Goal: Task Accomplishment & Management: Manage account settings

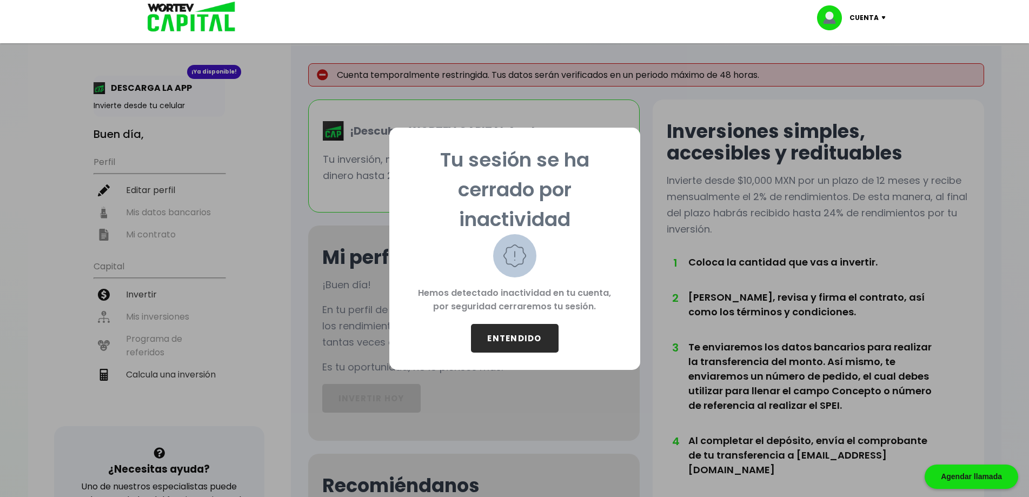
click at [514, 337] on button "ENTENDIDO" at bounding box center [515, 338] width 88 height 29
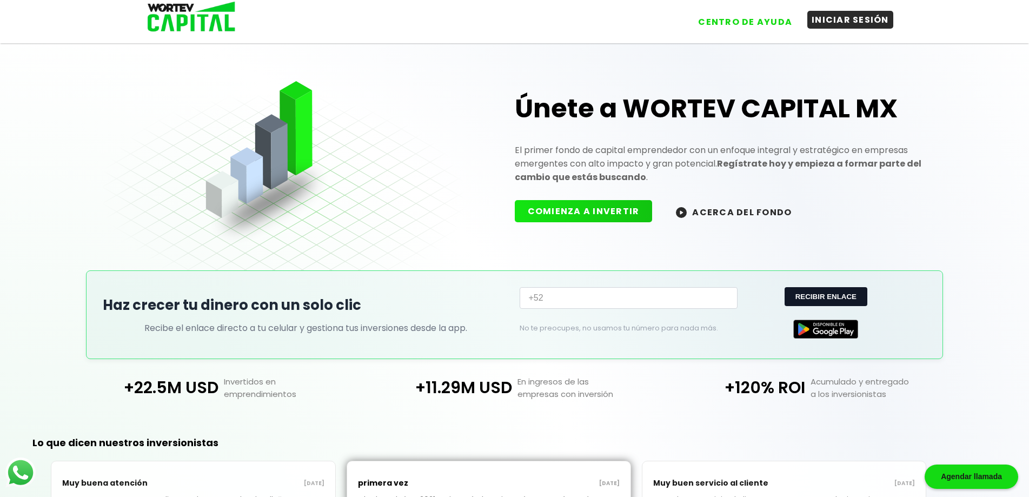
click at [838, 19] on button "INICIAR SESIÓN" at bounding box center [850, 20] width 86 height 18
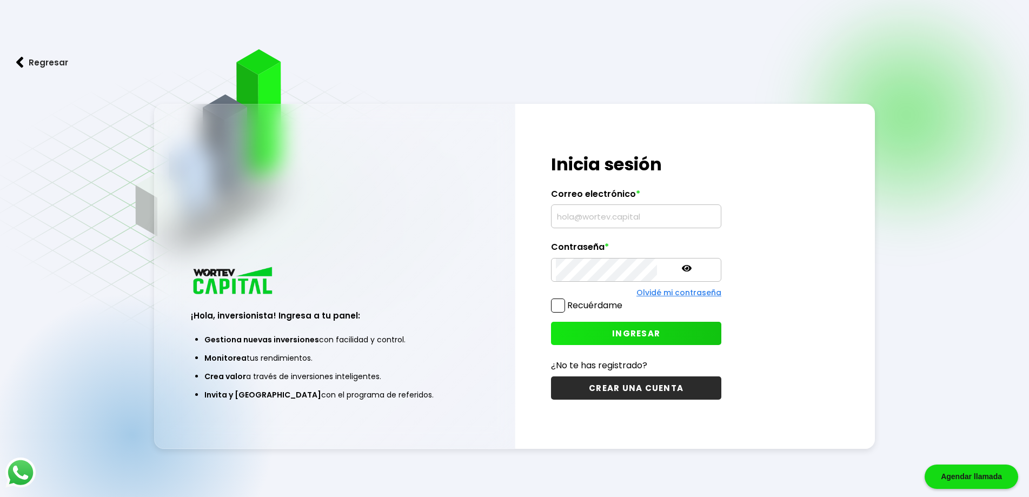
type input "[EMAIL_ADDRESS][DOMAIN_NAME]"
click at [625, 332] on span "INGRESAR" at bounding box center [636, 333] width 48 height 11
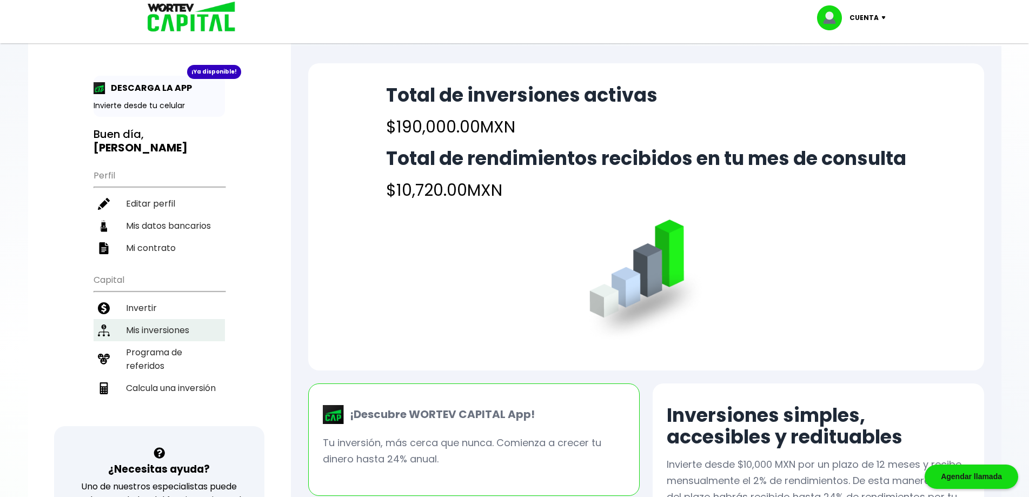
click at [163, 319] on li "Mis inversiones" at bounding box center [159, 330] width 131 height 22
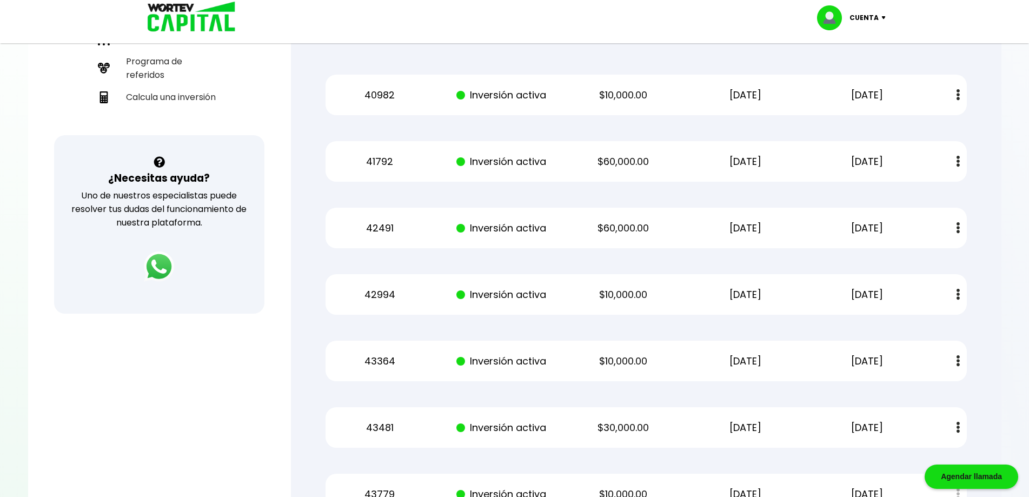
scroll to position [264, 0]
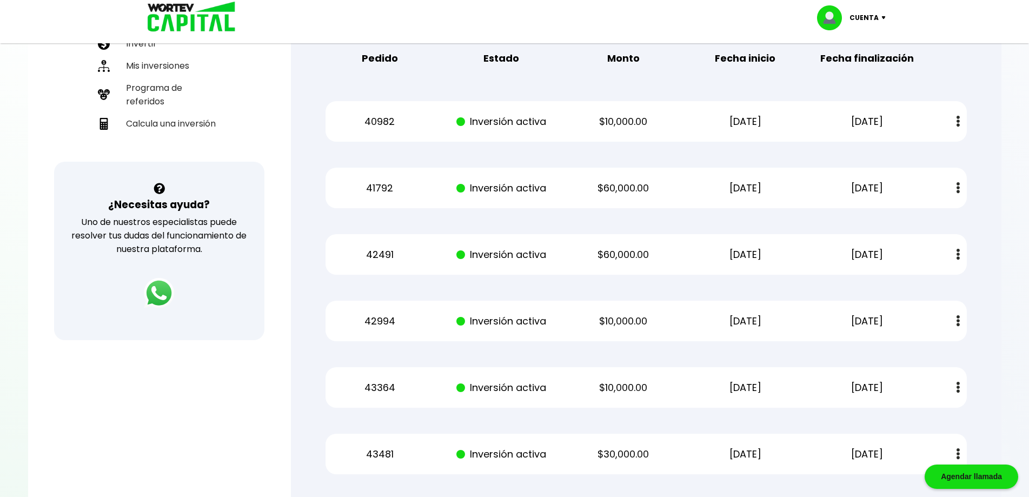
click at [39, 385] on div "¡Ya disponible! DESCARGA LA APP Invierte desde tu celular Buen día, [PERSON_NAM…" at bounding box center [159, 88] width 263 height 685
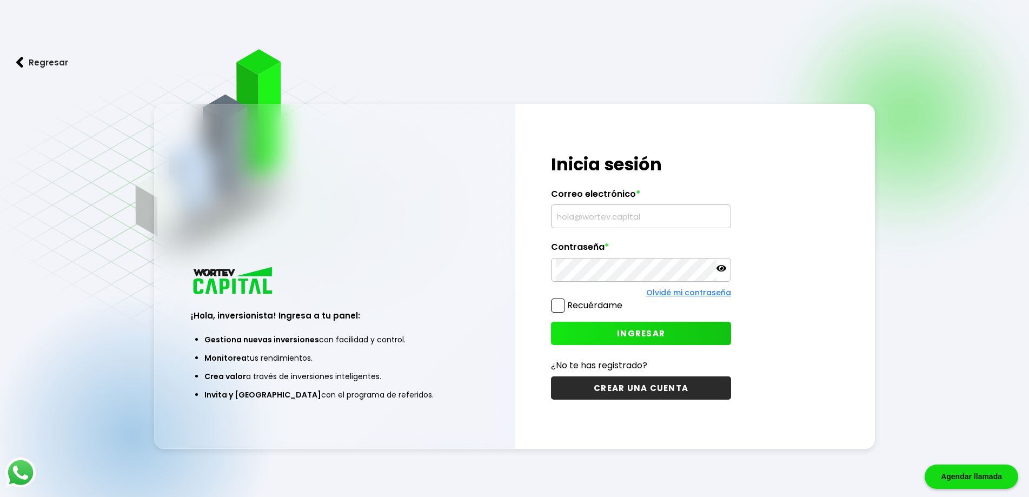
type input "[EMAIL_ADDRESS][DOMAIN_NAME]"
